Goal: Task Accomplishment & Management: Manage account settings

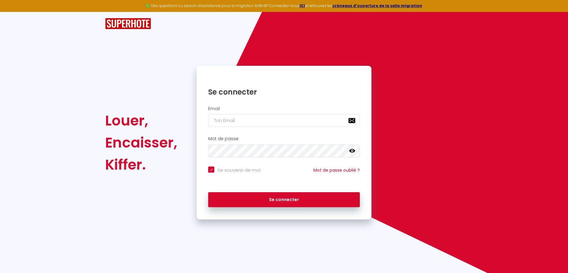
type input "r"
checkbox input "true"
type input "re"
checkbox input "true"
type input "ren"
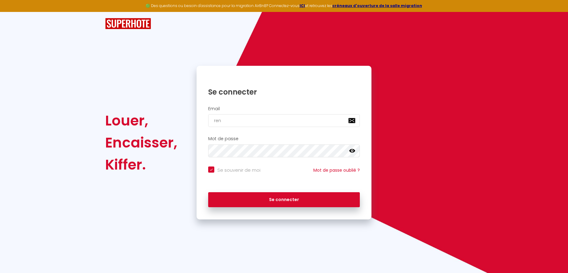
checkbox input "true"
type input "renaud.saffon@gmail.com"
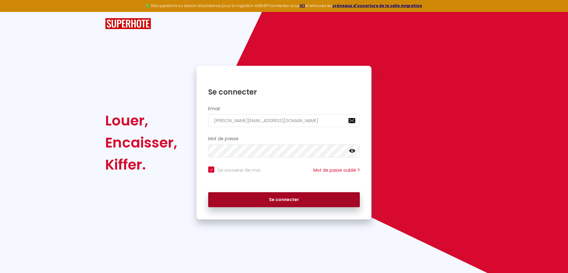
click at [277, 200] on button "Se connecter" at bounding box center [284, 199] width 152 height 15
checkbox input "true"
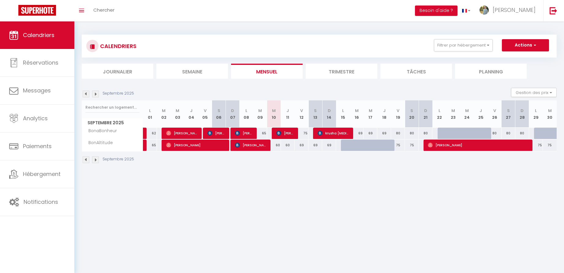
click at [525, 45] on button "Actions" at bounding box center [525, 45] width 47 height 12
click at [519, 59] on link "Nouvelle réservation" at bounding box center [518, 59] width 53 height 9
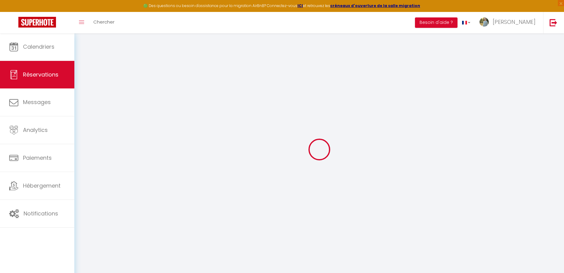
select select
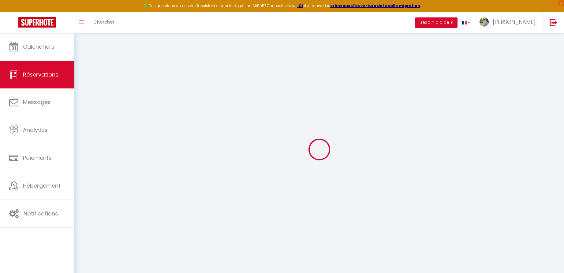
select select
checkbox input "false"
select select
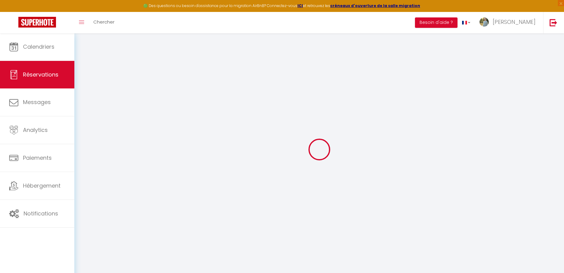
select select
checkbox input "false"
select select
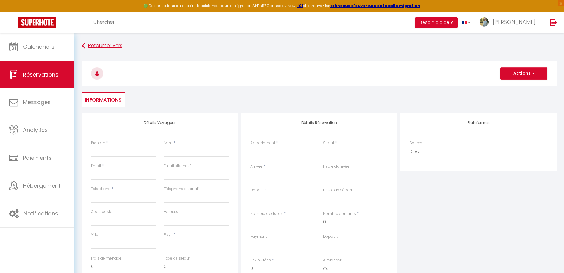
click at [82, 44] on icon at bounding box center [83, 45] width 3 height 11
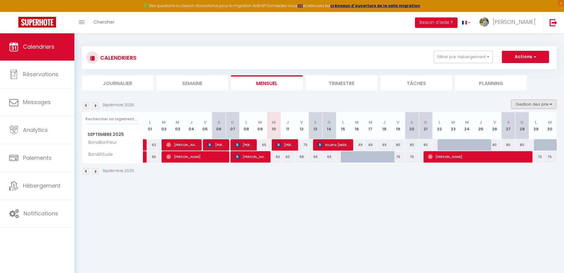
click at [543, 104] on button "Gestion des prix" at bounding box center [534, 103] width 46 height 9
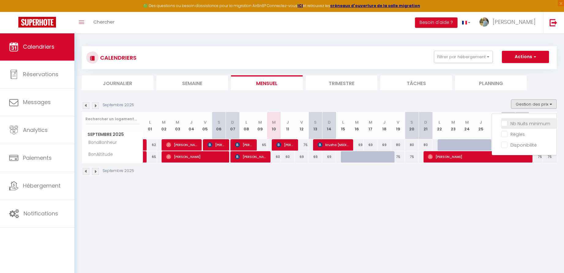
click at [522, 124] on input "Nb Nuits minimum" at bounding box center [528, 123] width 55 height 6
checkbox input "true"
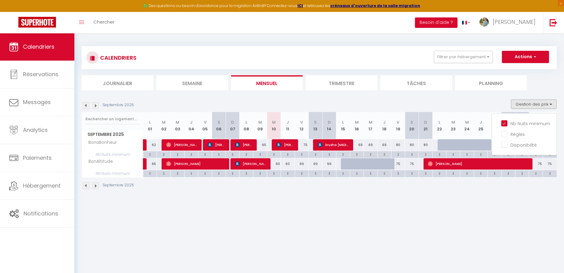
scroll to position [33, 0]
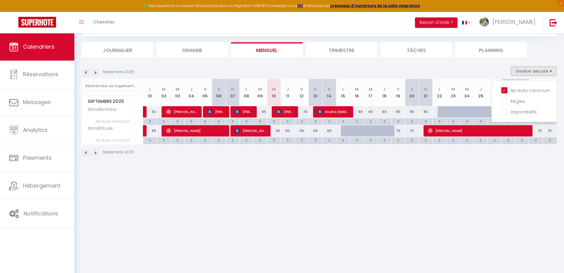
click at [361, 161] on div "Septembre 2025" at bounding box center [319, 153] width 475 height 18
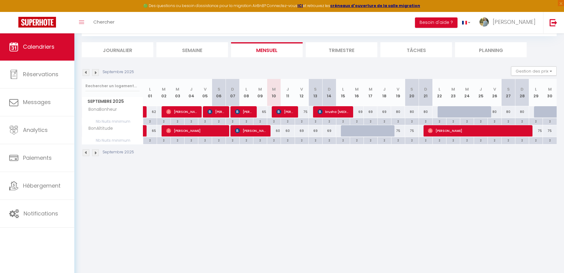
click at [278, 130] on div "60" at bounding box center [274, 130] width 14 height 11
type input "60"
type input "Mer 10 Septembre 2025"
type input "Jeu 11 Septembre 2025"
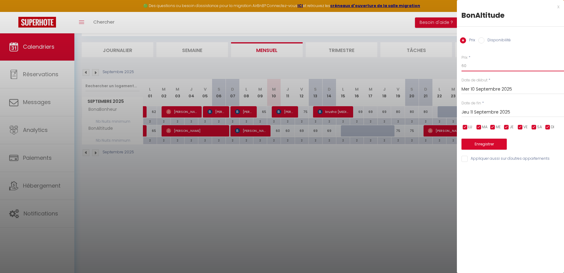
click at [473, 65] on input "60" at bounding box center [512, 65] width 102 height 11
type input "55"
click at [495, 143] on button "Enregistrer" at bounding box center [483, 144] width 45 height 11
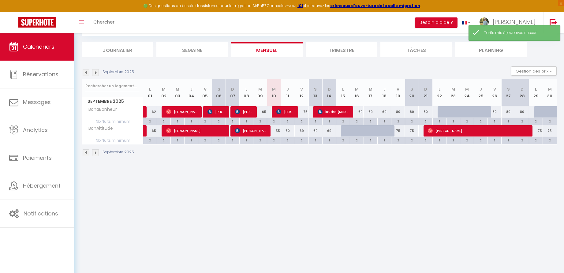
click at [303, 131] on div "69" at bounding box center [302, 130] width 14 height 11
type input "69"
type input "Ven 12 Septembre 2025"
type input "Sam 13 Septembre 2025"
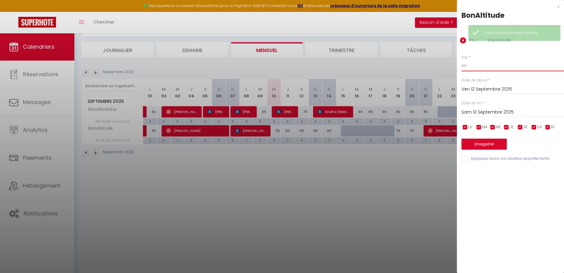
click at [471, 64] on input "69" at bounding box center [512, 65] width 102 height 11
type input "65"
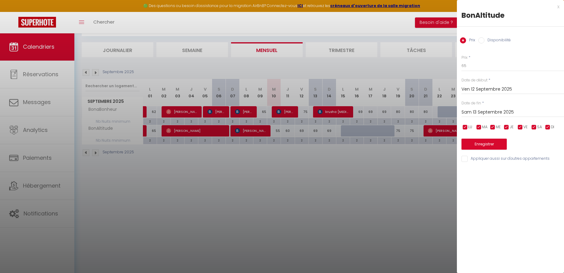
click at [478, 112] on input "Sam 13 Septembre 2025" at bounding box center [512, 112] width 102 height 8
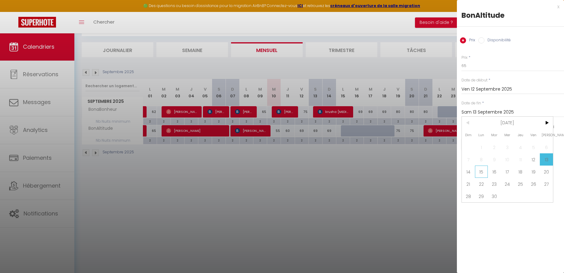
click at [480, 170] on span "15" at bounding box center [481, 171] width 13 height 12
type input "Lun 15 Septembre 2025"
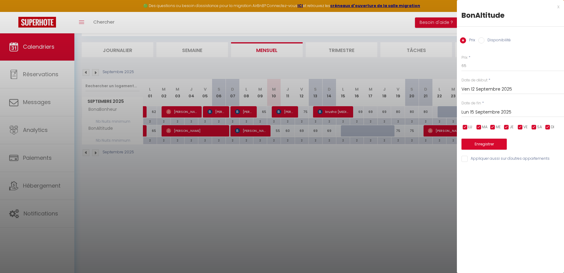
click at [469, 140] on button "Enregistrer" at bounding box center [483, 144] width 45 height 11
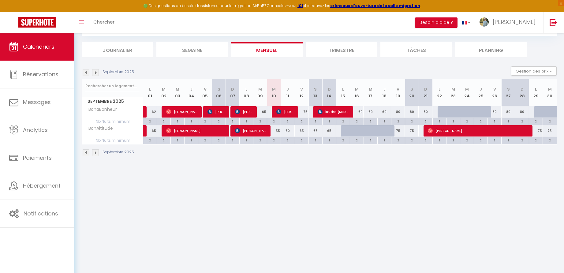
click at [426, 111] on div "80" at bounding box center [425, 111] width 14 height 11
type input "80"
type input "Dim 21 Septembre 2025"
type input "Lun 22 Septembre 2025"
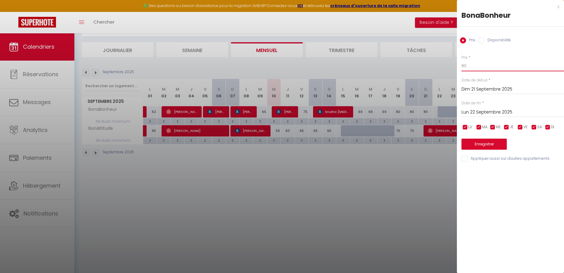
drag, startPoint x: 465, startPoint y: 65, endPoint x: 458, endPoint y: 65, distance: 7.0
click at [458, 65] on div "Prix * 80 Statut * Disponible Indisponible Date de début * Dim 21 Septembre 202…" at bounding box center [510, 105] width 107 height 116
type input "75"
click at [485, 143] on button "Enregistrer" at bounding box center [483, 144] width 45 height 11
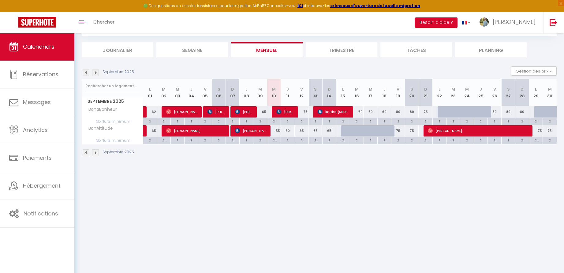
click at [350, 131] on div at bounding box center [357, 131] width 14 height 12
type input "69"
type input "Mar 16 Septembre 2025"
type input "Mer 17 Septembre 2025"
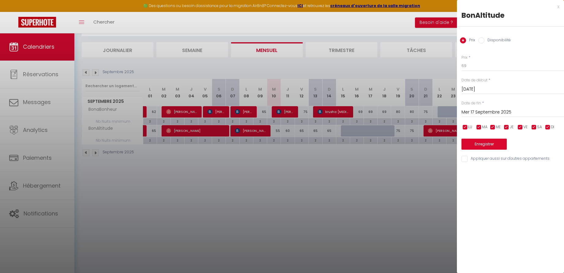
click at [558, 4] on div "x" at bounding box center [508, 6] width 102 height 7
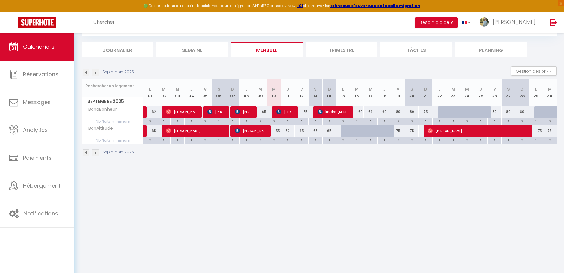
click at [334, 49] on li "Trimestre" at bounding box center [342, 49] width 72 height 15
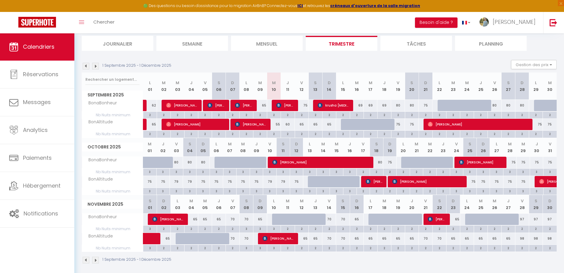
scroll to position [42, 0]
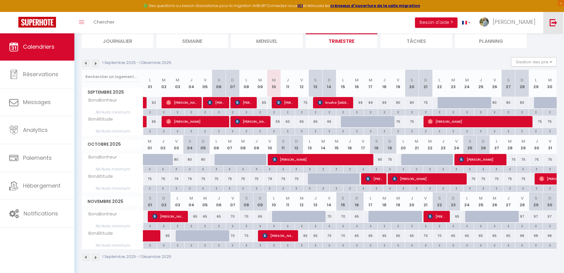
click at [554, 22] on img at bounding box center [553, 23] width 8 height 8
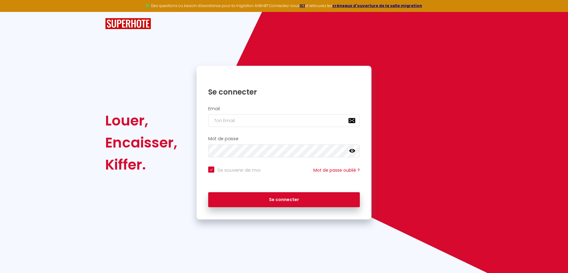
click at [266, 121] on input "email" at bounding box center [284, 120] width 152 height 13
type input "v"
checkbox input "true"
type input "vo"
checkbox input "true"
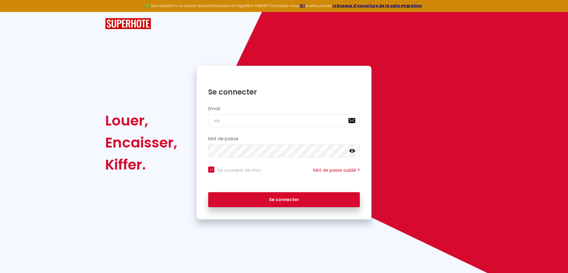
type input "vot"
checkbox input "true"
type input "votr"
checkbox input "true"
type input "votre.rm@jaffichecomplet.com"
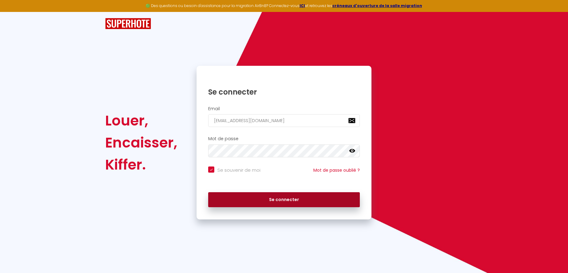
click at [271, 198] on button "Se connecter" at bounding box center [284, 199] width 152 height 15
checkbox input "true"
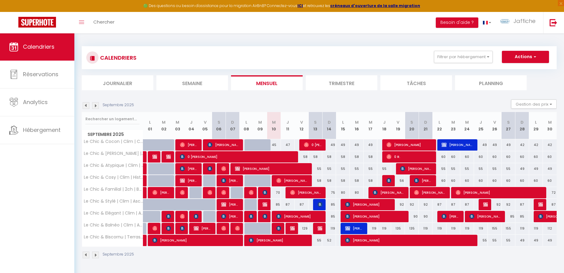
click at [306, 228] on div "129" at bounding box center [302, 228] width 14 height 11
click at [305, 228] on div "129" at bounding box center [302, 228] width 14 height 11
click at [533, 105] on button "Gestion des prix" at bounding box center [534, 103] width 46 height 9
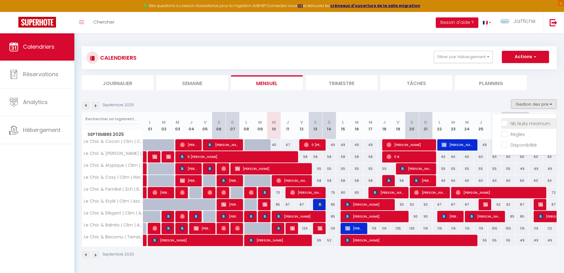
click at [516, 122] on input "Nb Nuits minimum" at bounding box center [528, 123] width 55 height 6
checkbox input "true"
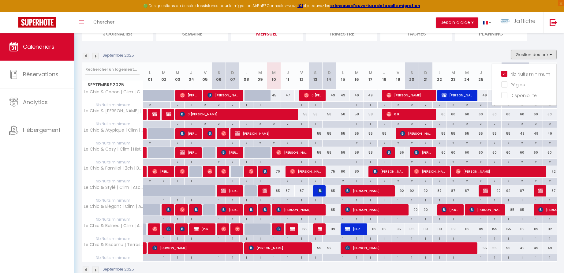
scroll to position [62, 0]
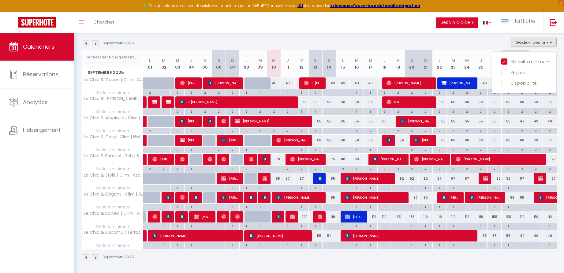
click at [306, 217] on div "129" at bounding box center [302, 216] width 14 height 11
click at [334, 216] on div "119" at bounding box center [329, 216] width 14 height 11
click at [333, 196] on div "85" at bounding box center [329, 197] width 14 height 11
click at [556, 22] on img at bounding box center [553, 23] width 8 height 8
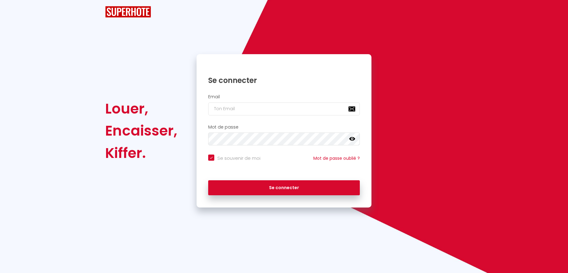
checkbox input "true"
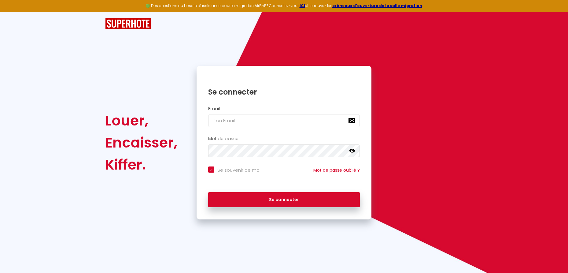
type input "c"
checkbox input "true"
type input "cg"
checkbox input "true"
type input "cgr"
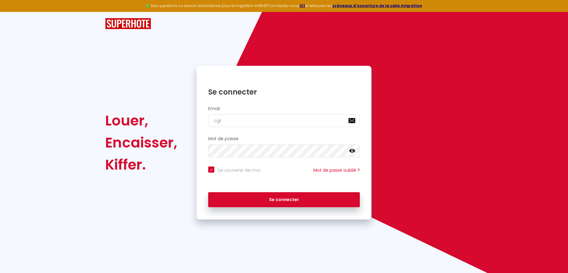
checkbox input "true"
type input "[EMAIL_ADDRESS][DOMAIN_NAME]"
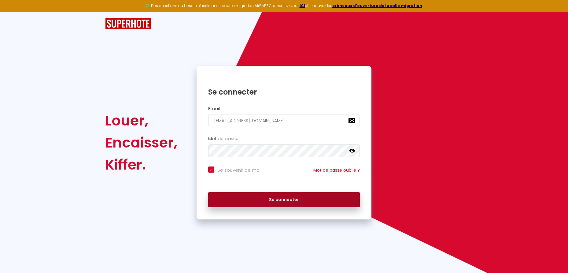
click at [265, 198] on button "Se connecter" at bounding box center [284, 199] width 152 height 15
checkbox input "true"
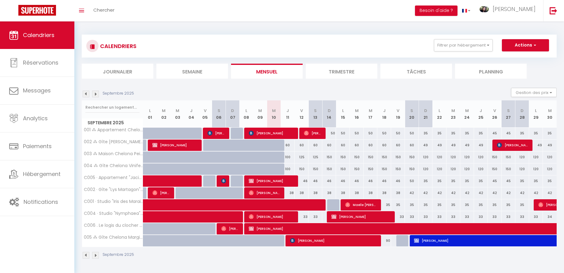
click at [86, 94] on img at bounding box center [86, 94] width 7 height 7
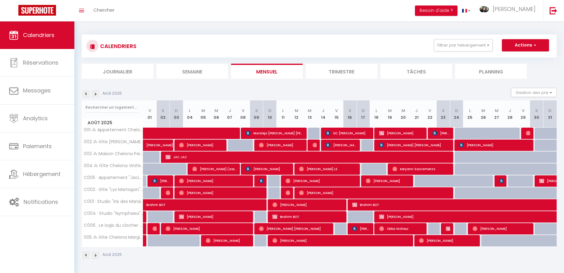
click at [87, 95] on img at bounding box center [86, 94] width 7 height 7
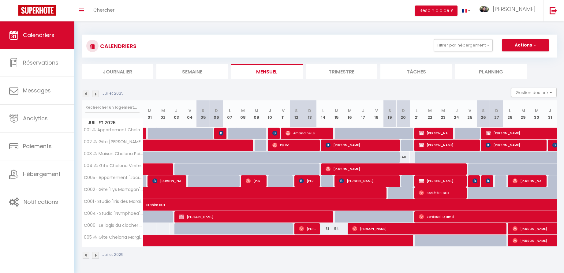
click at [87, 95] on img at bounding box center [86, 94] width 7 height 7
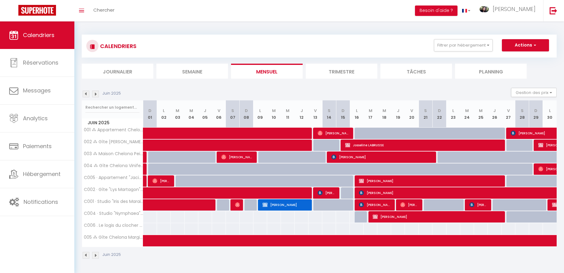
click at [87, 95] on img at bounding box center [86, 94] width 7 height 7
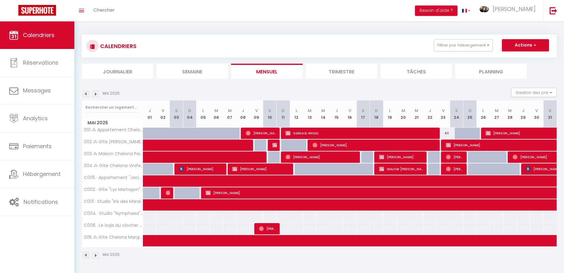
click at [345, 69] on li "Trimestre" at bounding box center [342, 71] width 72 height 15
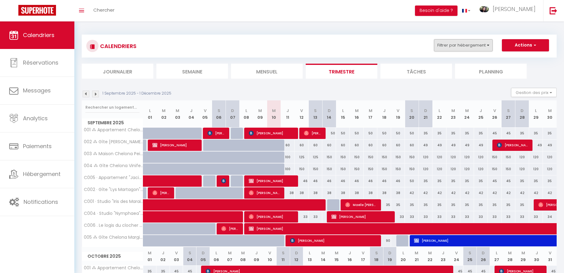
click at [475, 45] on button "Filtrer par hébergement" at bounding box center [463, 45] width 59 height 12
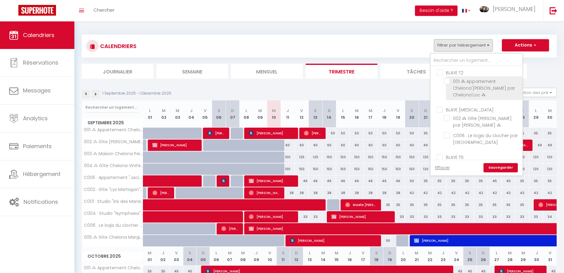
click at [447, 81] on input "001 ⁂ Appartement Chelona'[PERSON_NAME] par Chelona'Loc ⁂" at bounding box center [481, 81] width 76 height 6
checkbox input "true"
checkbox input "false"
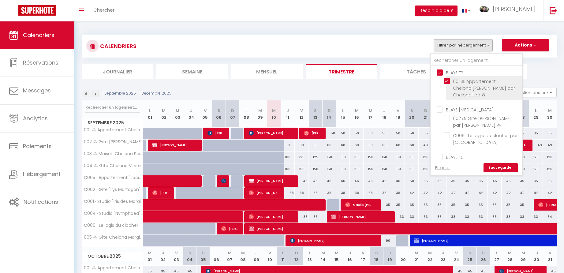
checkbox input "false"
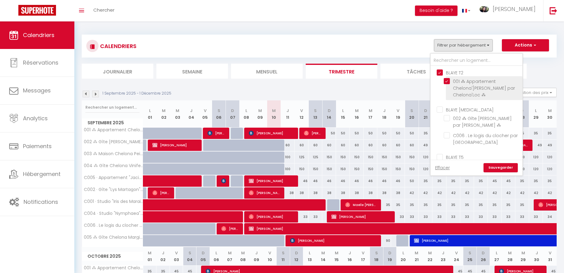
checkbox input "false"
click at [501, 168] on link "Sauvegarder" at bounding box center [500, 167] width 34 height 9
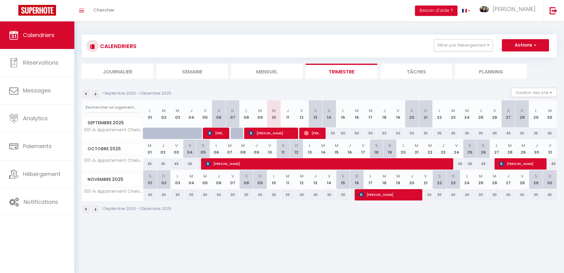
click at [88, 94] on img at bounding box center [86, 94] width 7 height 7
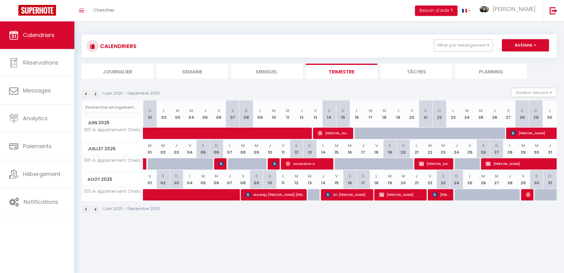
click at [88, 94] on img at bounding box center [86, 94] width 7 height 7
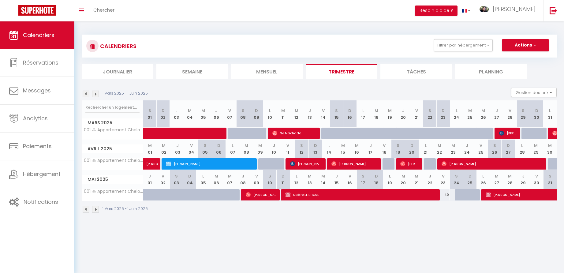
click at [88, 94] on img at bounding box center [86, 94] width 7 height 7
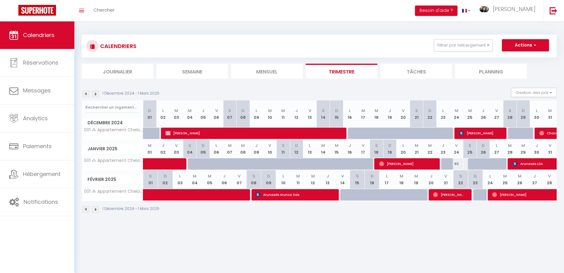
click at [88, 94] on img at bounding box center [86, 94] width 7 height 7
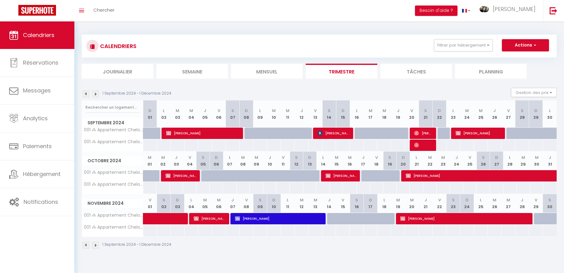
click at [88, 94] on img at bounding box center [86, 94] width 7 height 7
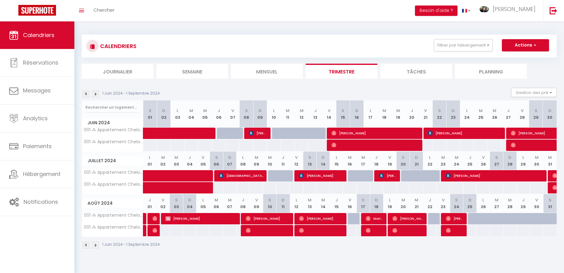
click at [88, 94] on img at bounding box center [86, 94] width 7 height 7
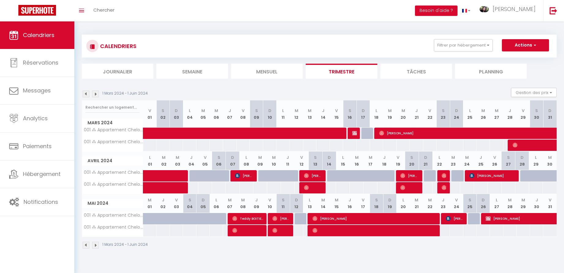
click at [88, 94] on img at bounding box center [86, 94] width 7 height 7
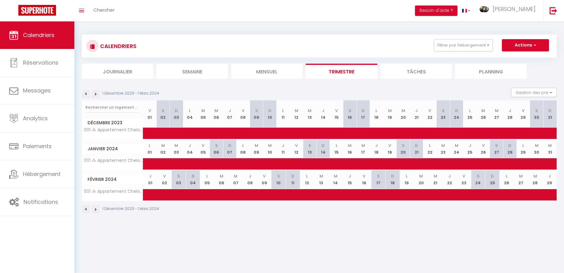
click at [97, 94] on img at bounding box center [95, 94] width 7 height 7
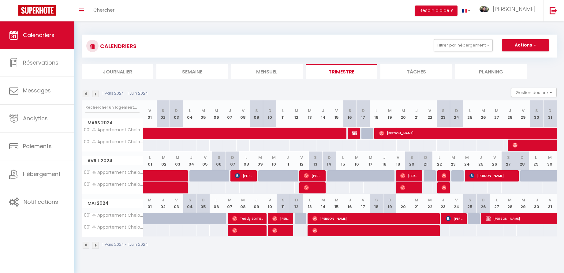
click at [97, 94] on img at bounding box center [95, 94] width 7 height 7
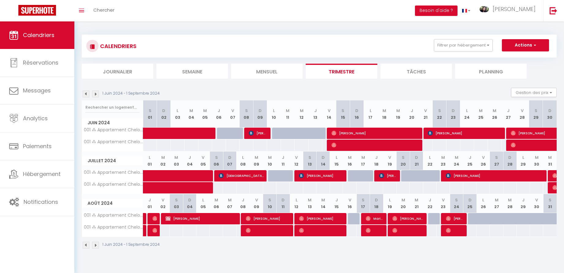
scroll to position [21, 0]
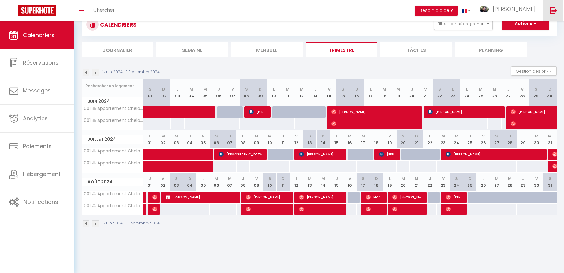
click at [552, 11] on img at bounding box center [553, 11] width 8 height 8
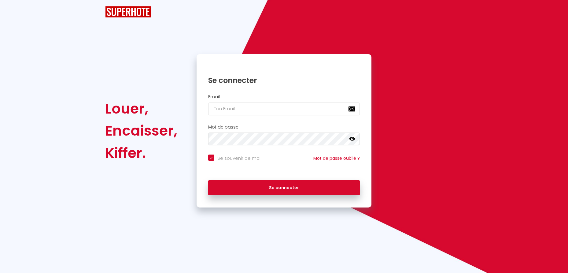
checkbox input "true"
